Goal: Find specific page/section: Find specific page/section

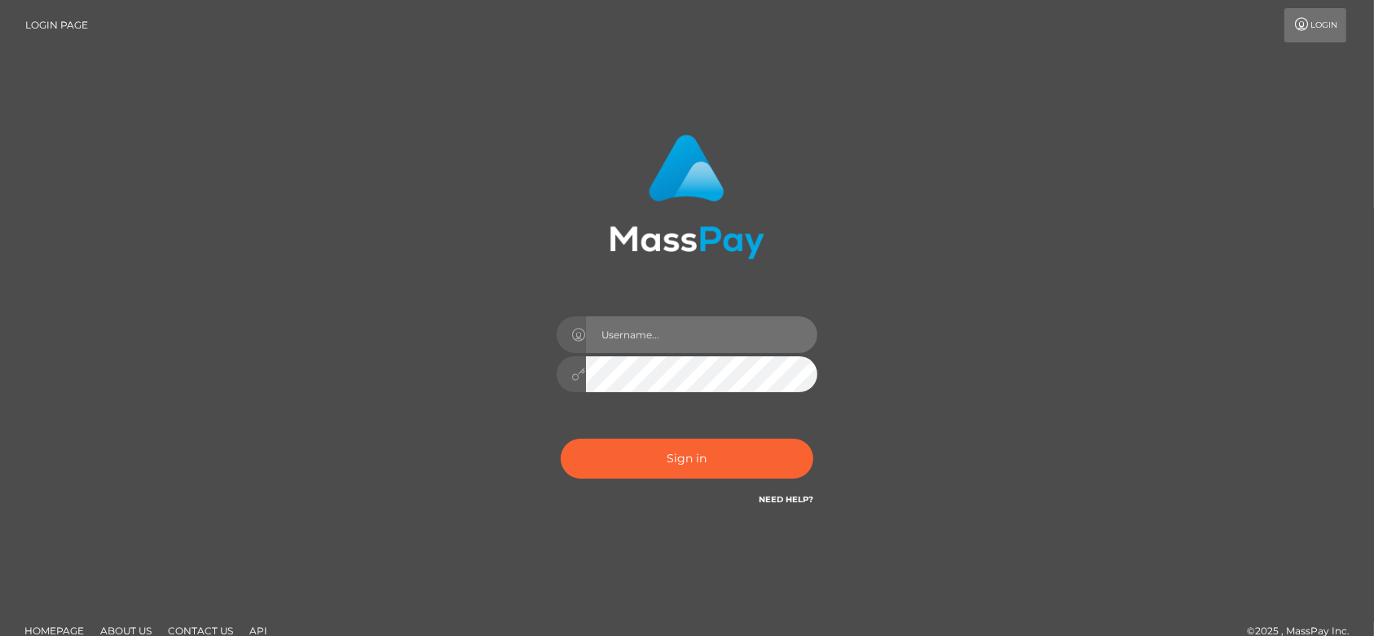
click at [665, 345] on input "text" at bounding box center [701, 334] width 231 height 37
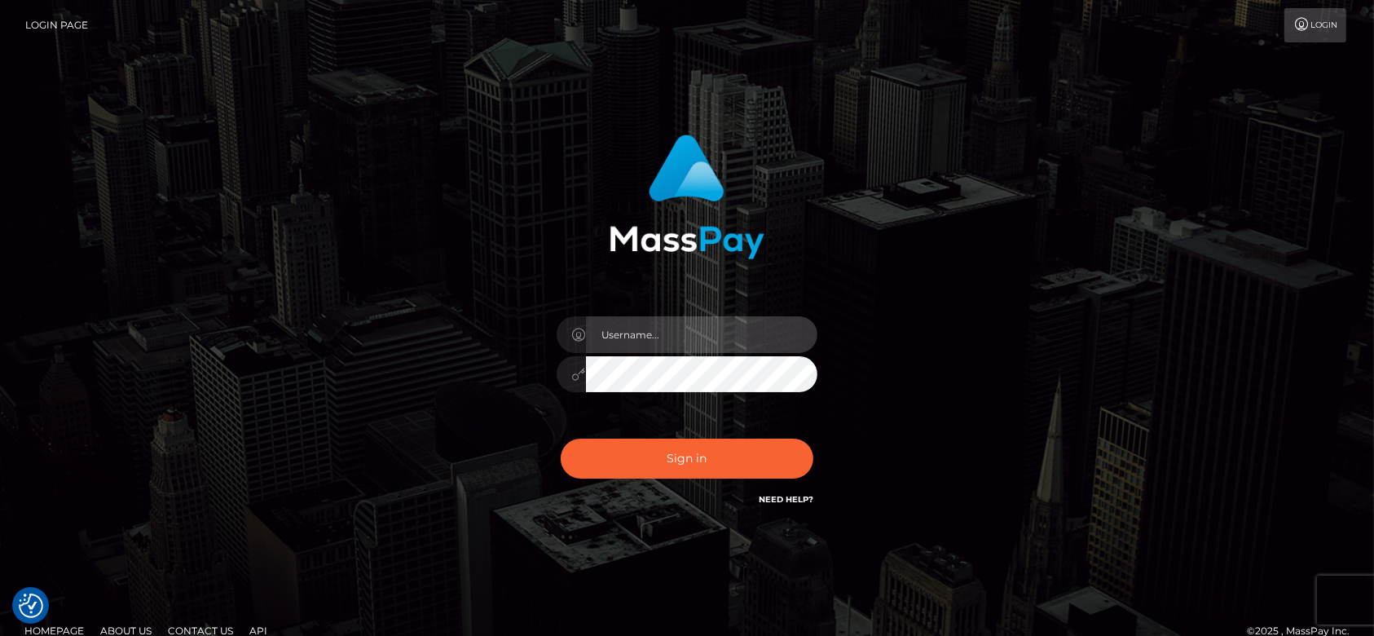
type input "[DOMAIN_NAME]"
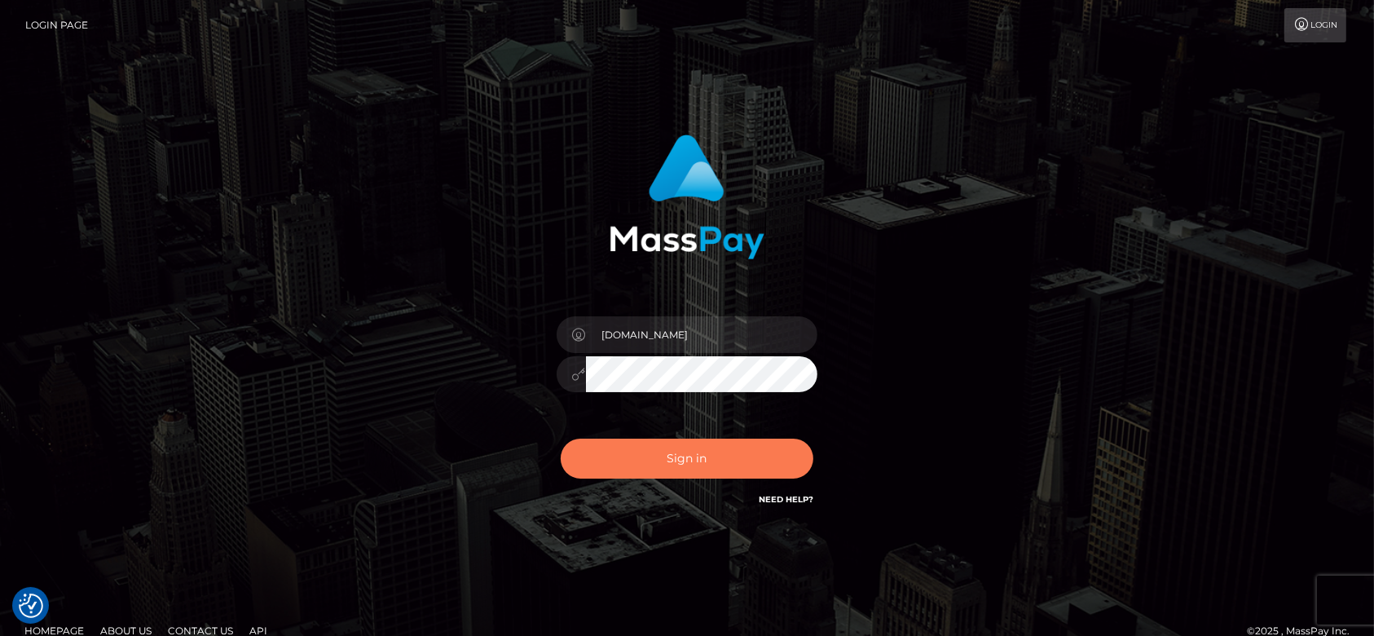
click at [671, 456] on button "Sign in" at bounding box center [687, 458] width 253 height 40
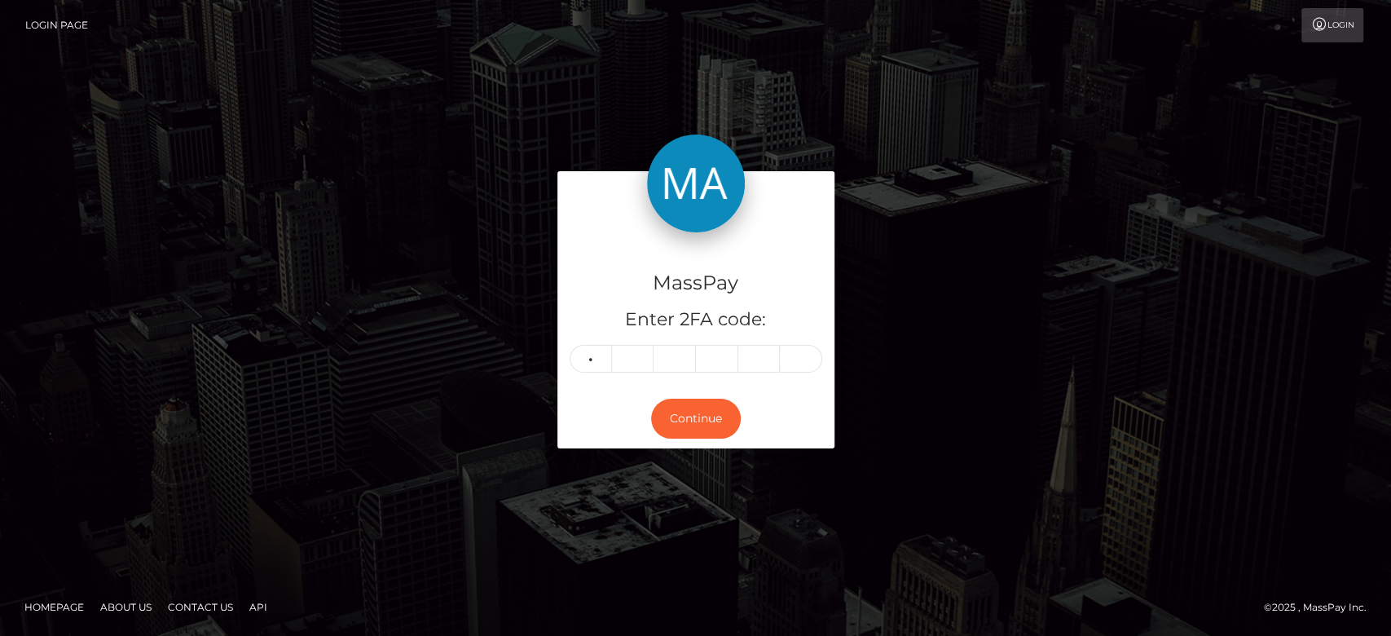
type input "9"
type input "5"
type input "4"
type input "3"
type input "7"
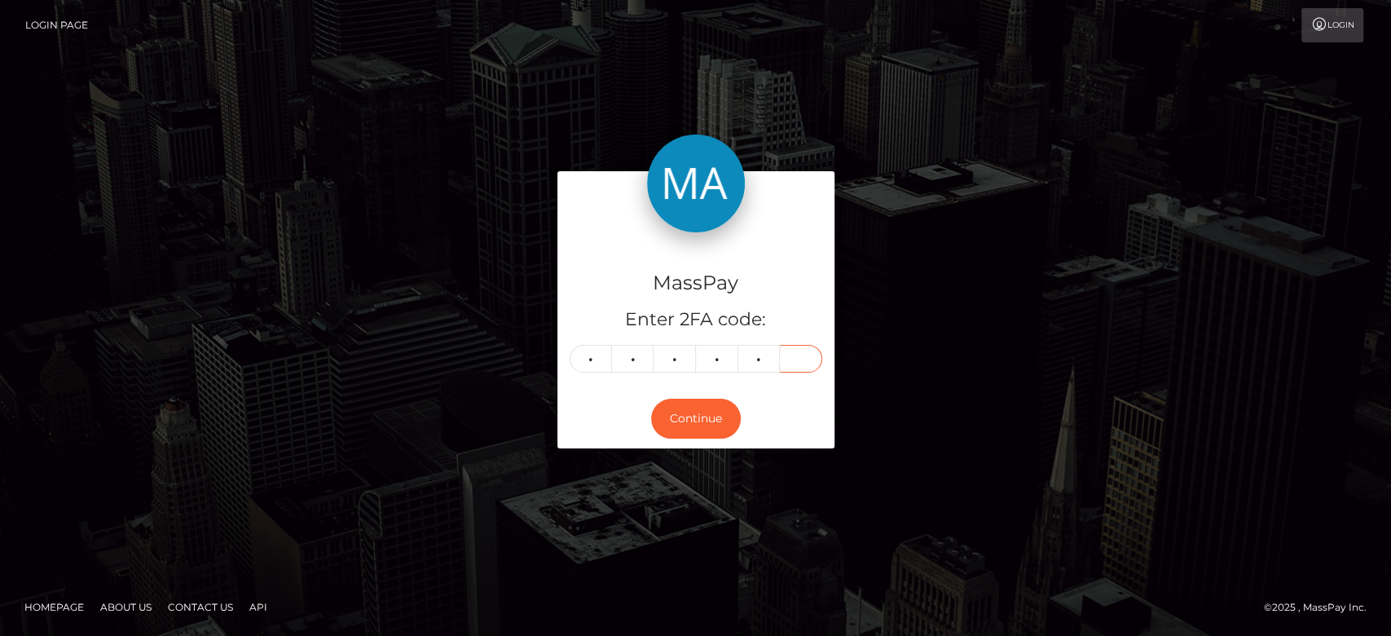
type input "4"
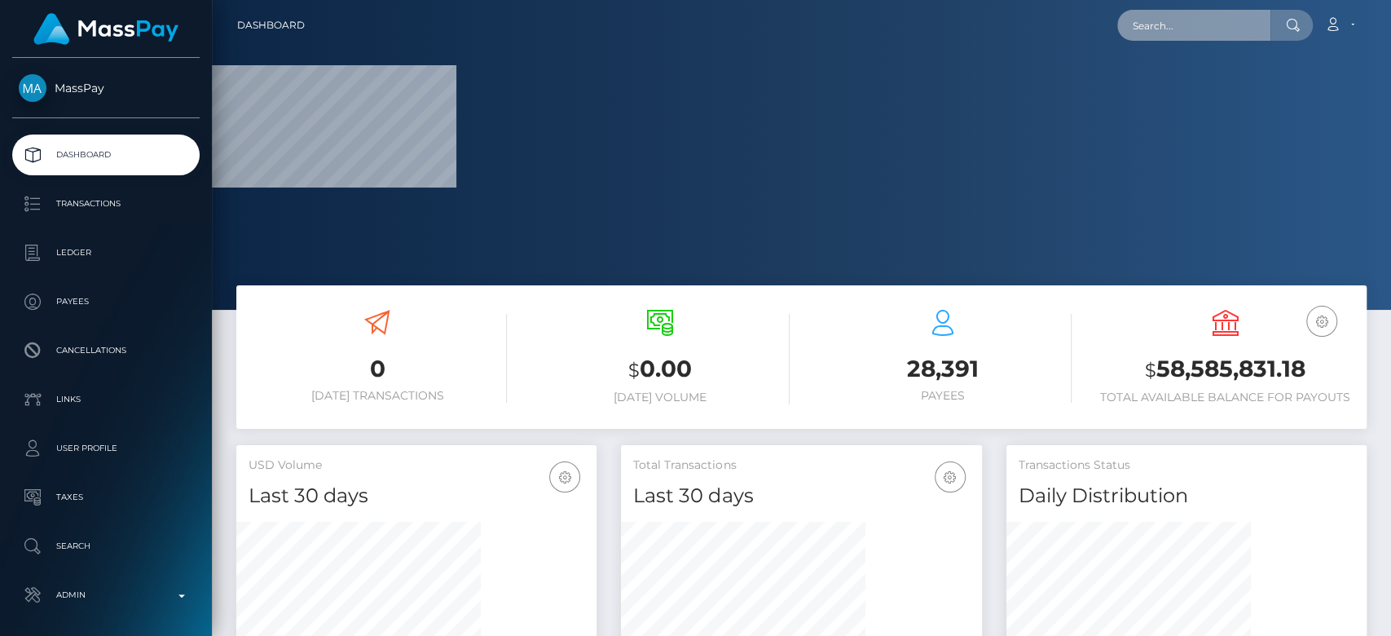
click at [1182, 29] on input "text" at bounding box center [1193, 25] width 153 height 31
paste input "XBDJKN03f9YYs1fdSZGFV42TpEt2"
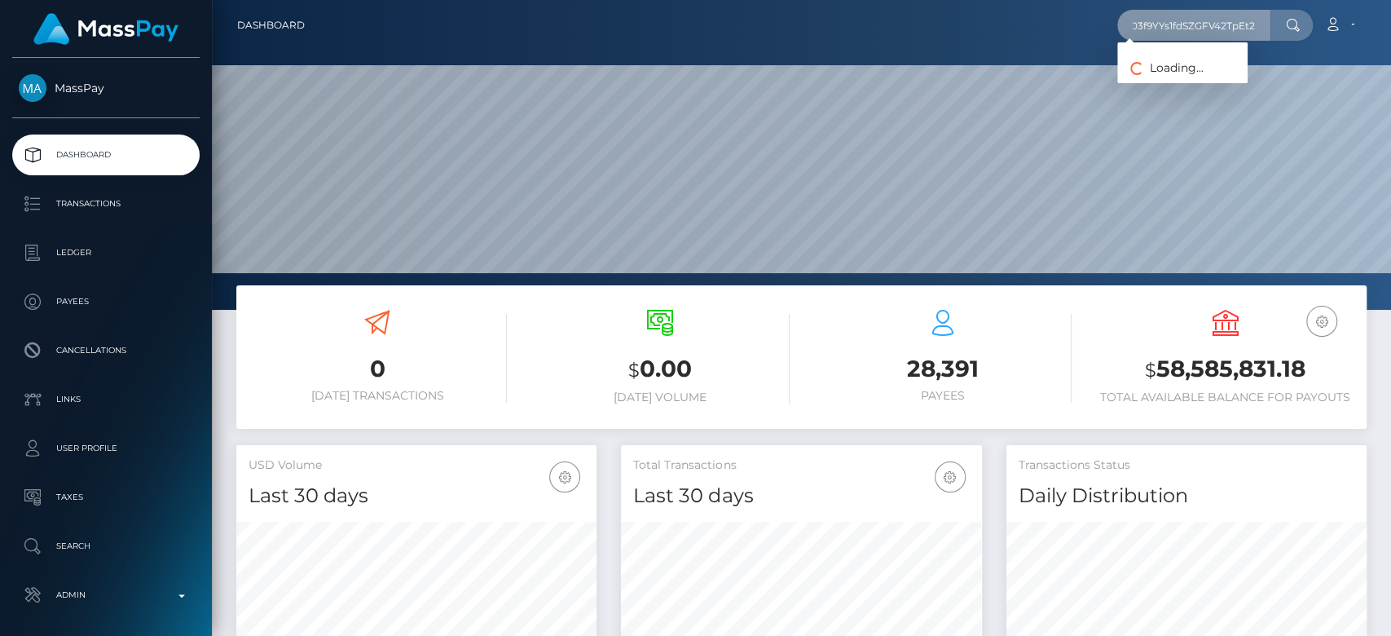
scroll to position [288, 360]
type input "XBDJKN03f9YYs1fdSZGFV42TpEt2"
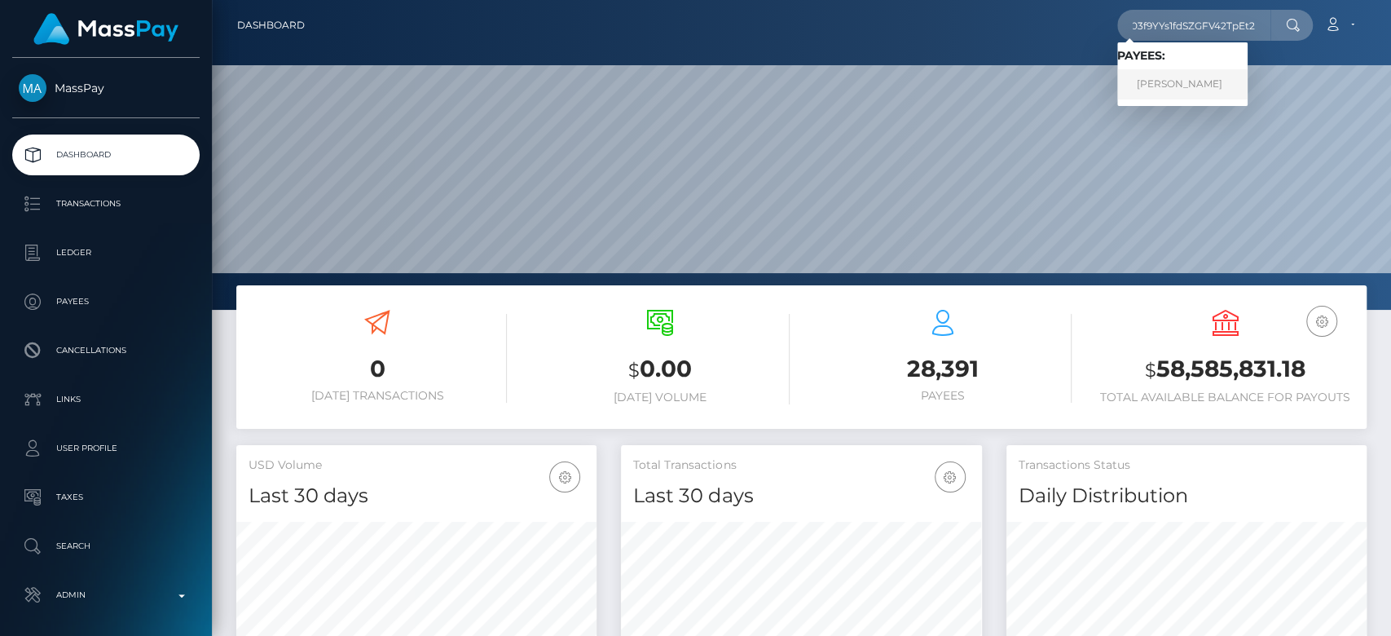
click at [1154, 74] on link "HANNAH MARIE ZIAS" at bounding box center [1182, 84] width 130 height 30
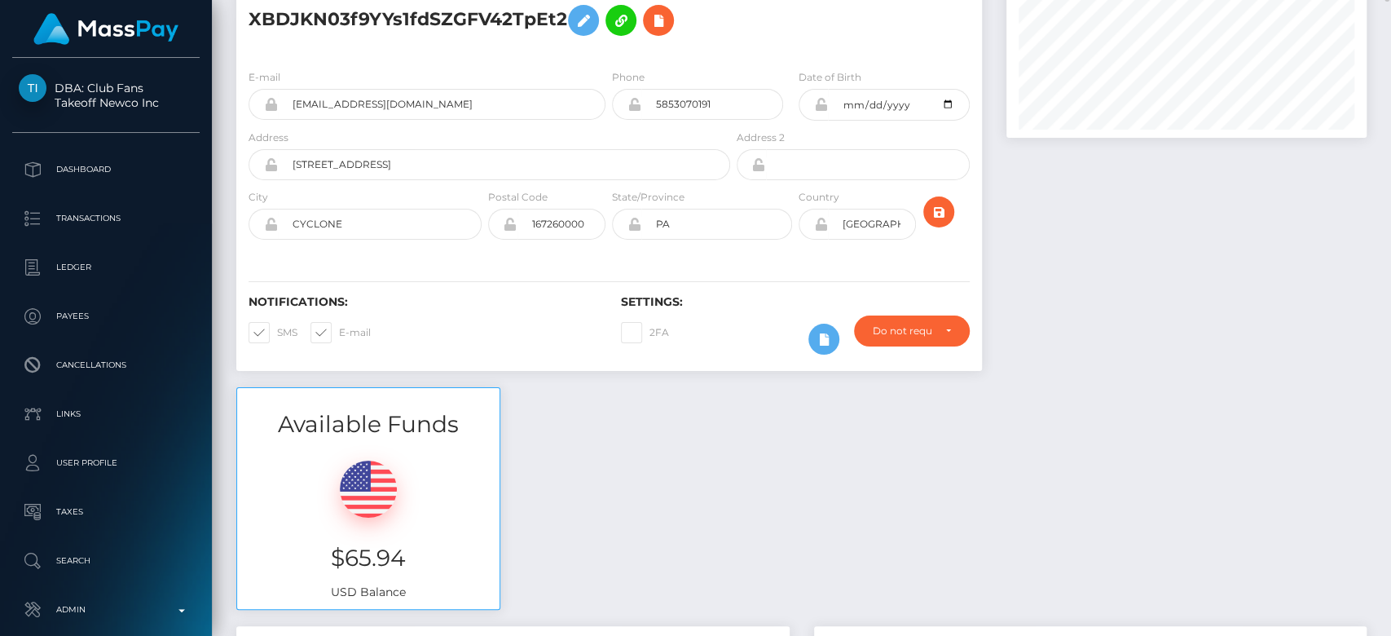
scroll to position [75, 0]
